Goal: Answer question/provide support: Share knowledge or assist other users

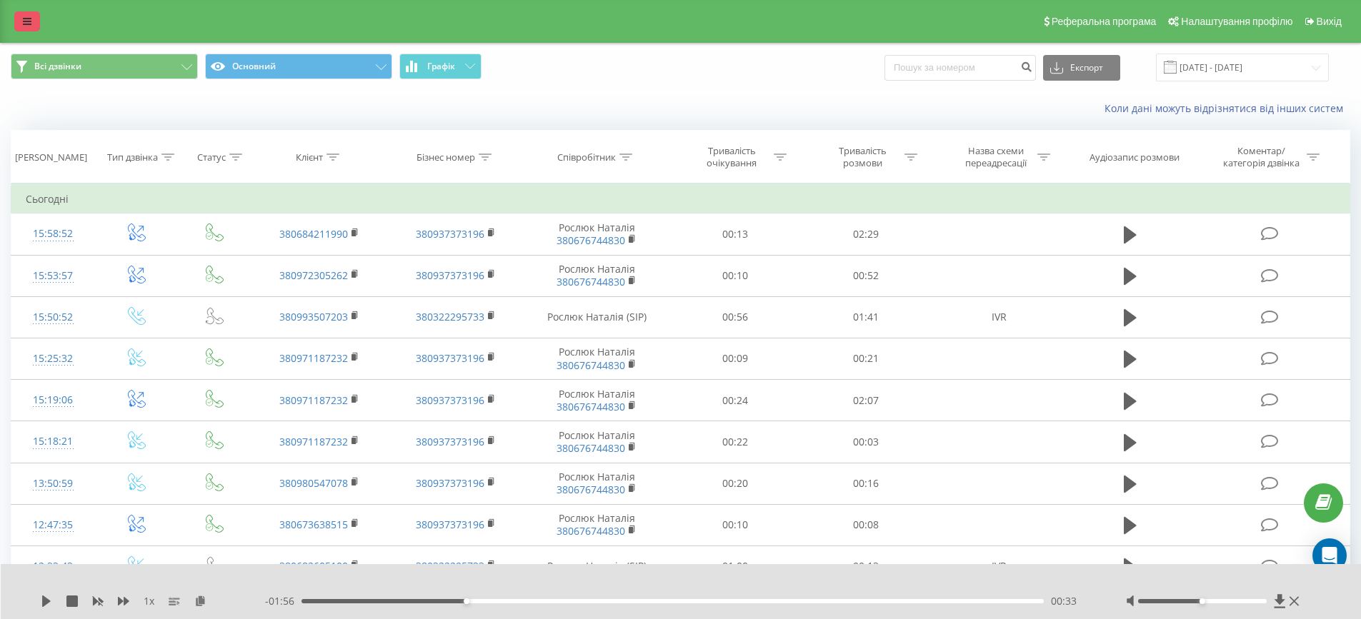
click at [29, 16] on link at bounding box center [27, 21] width 26 height 20
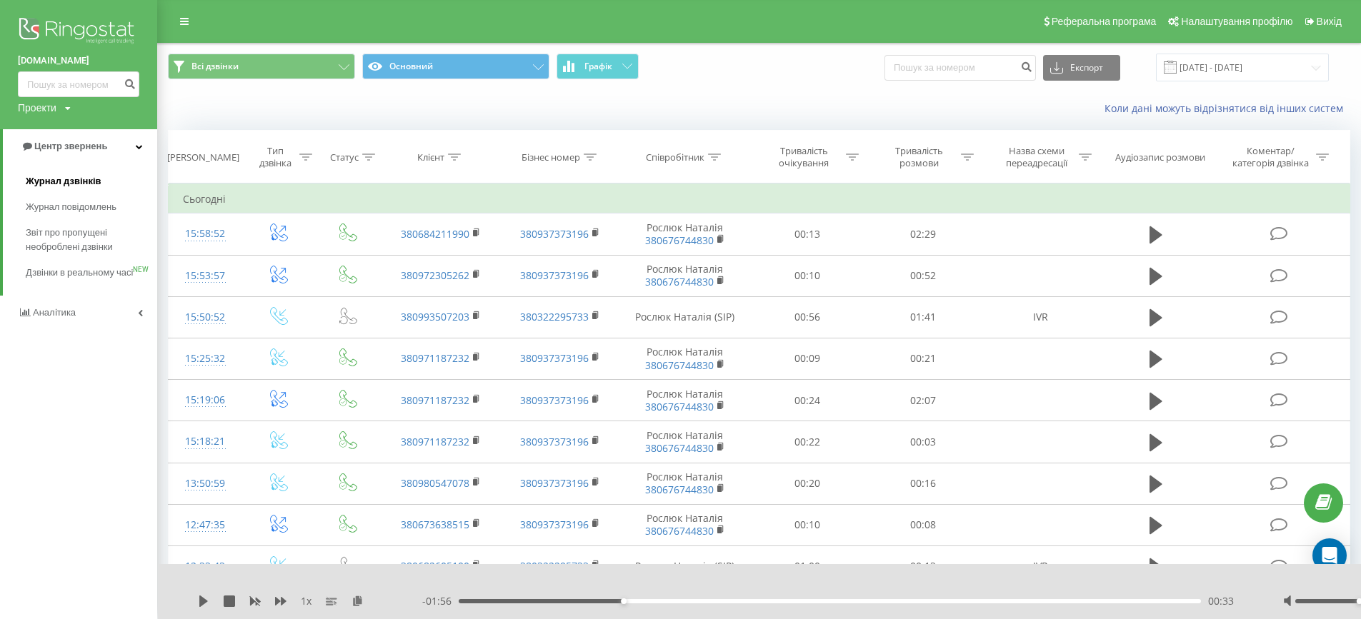
click at [68, 176] on span "Журнал дзвінків" at bounding box center [64, 181] width 76 height 14
click at [48, 240] on span "Звіт про пропущені необроблені дзвінки" at bounding box center [88, 240] width 124 height 29
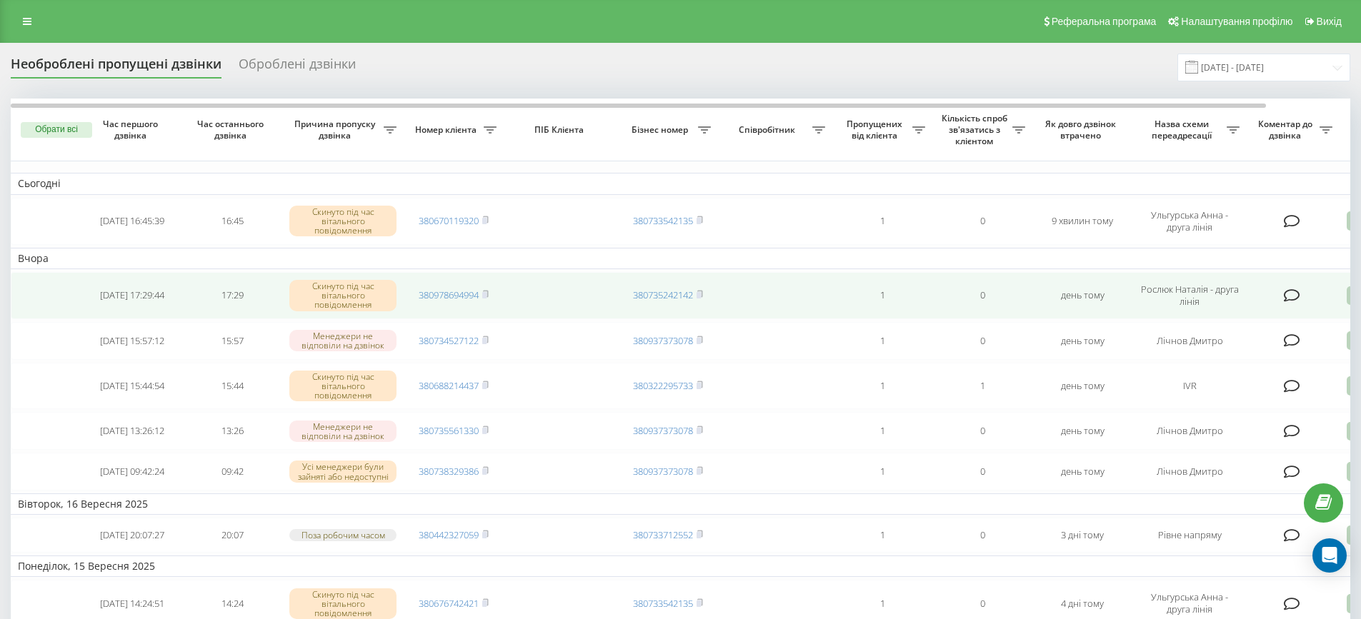
click at [1348, 300] on icon at bounding box center [1354, 295] width 17 height 19
click at [1273, 346] on span "Зв'язався з клієнтом за допомогою іншого каналу" at bounding box center [1294, 344] width 244 height 14
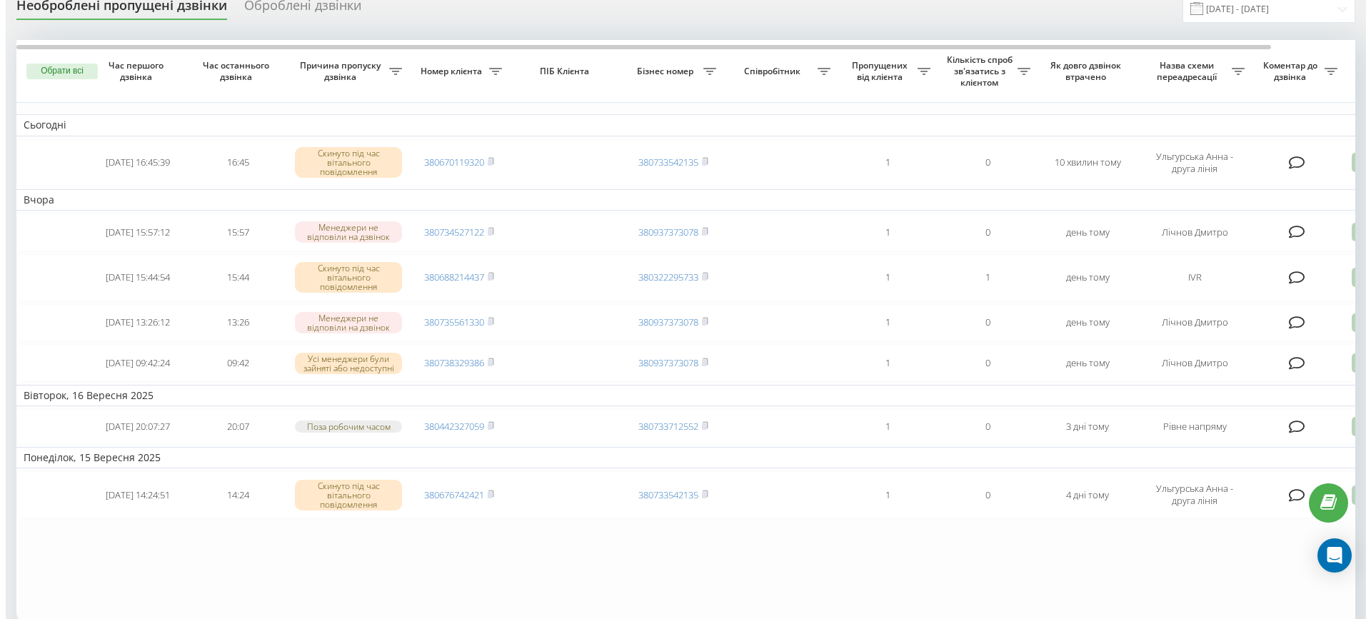
scroll to position [71, 0]
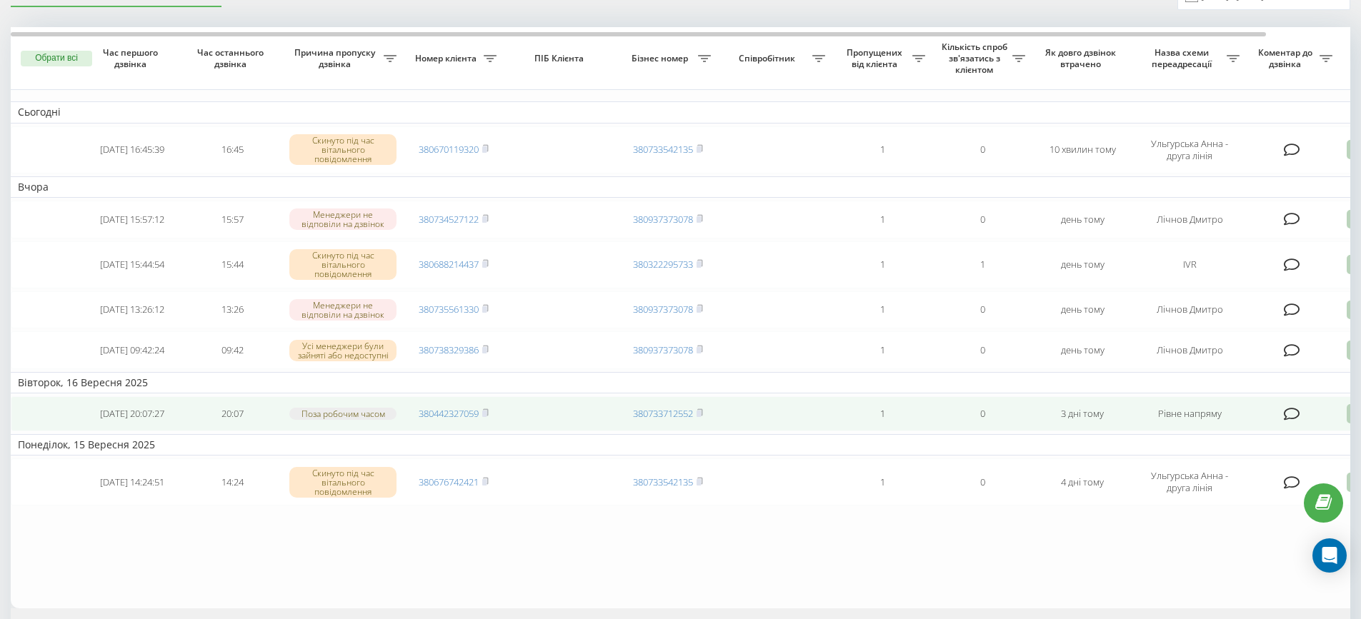
click at [1346, 421] on icon at bounding box center [1354, 413] width 17 height 19
click at [1218, 521] on span "Інший варіант" at bounding box center [1207, 514] width 71 height 14
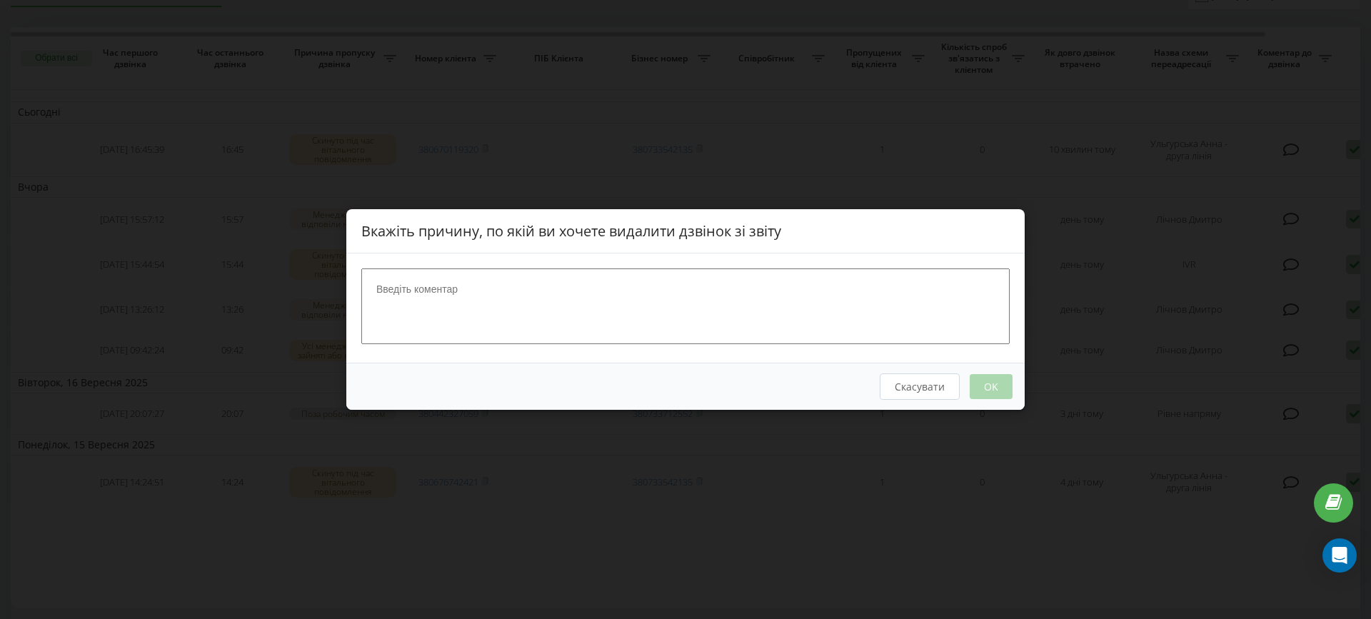
click at [544, 292] on textarea at bounding box center [685, 307] width 649 height 76
type textarea "шахраї"
click at [986, 386] on button "OK" at bounding box center [991, 386] width 43 height 25
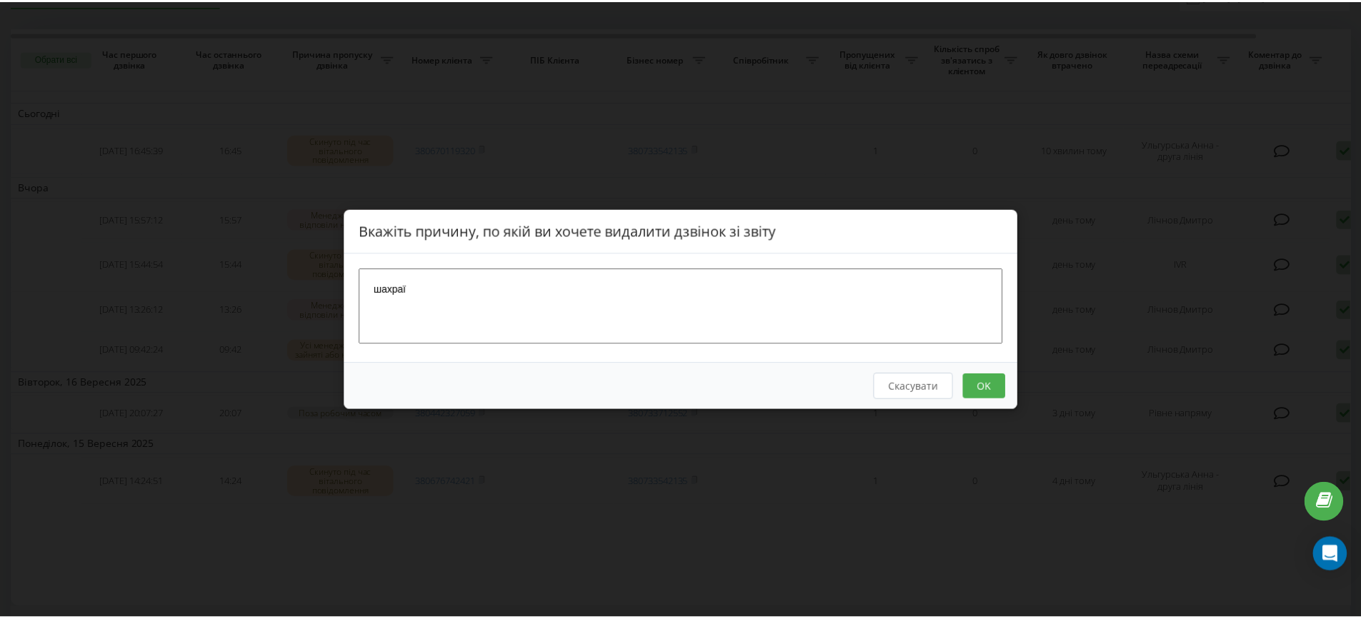
scroll to position [0, 0]
